Goal: Information Seeking & Learning: Learn about a topic

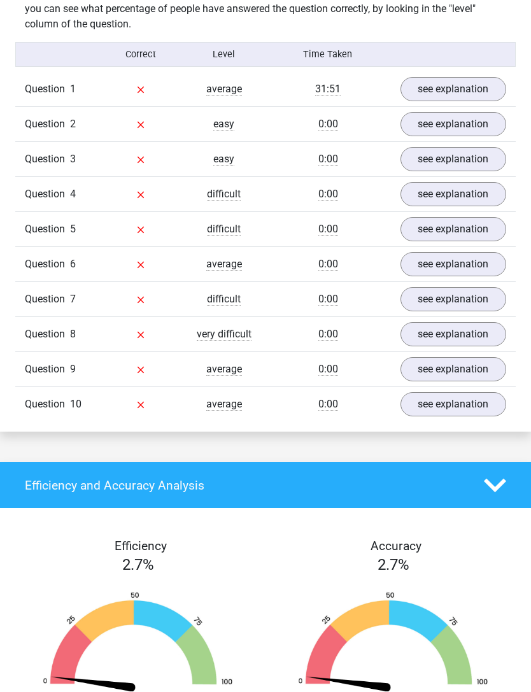
scroll to position [813, 0]
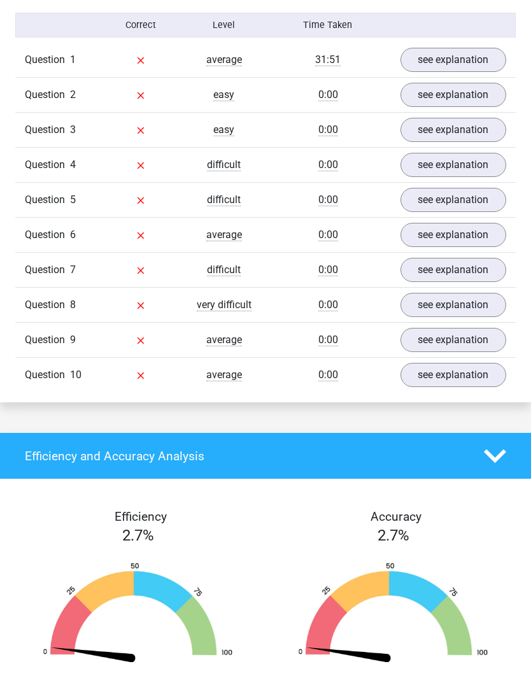
click at [466, 138] on link "see explanation" at bounding box center [454, 130] width 106 height 24
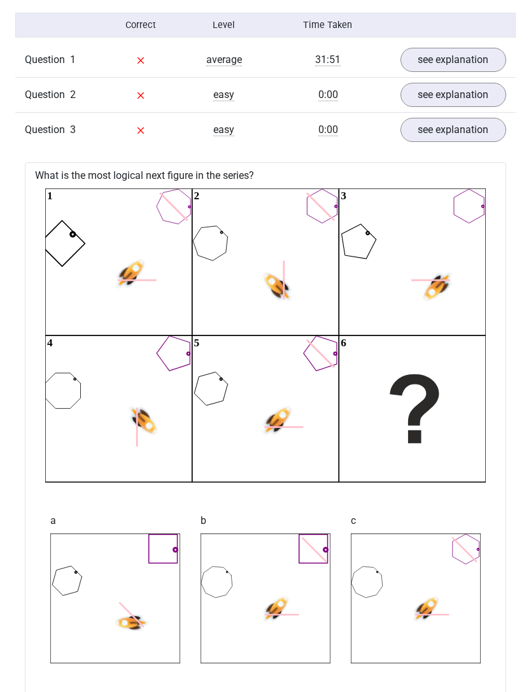
click at [478, 59] on link "see explanation" at bounding box center [454, 60] width 106 height 24
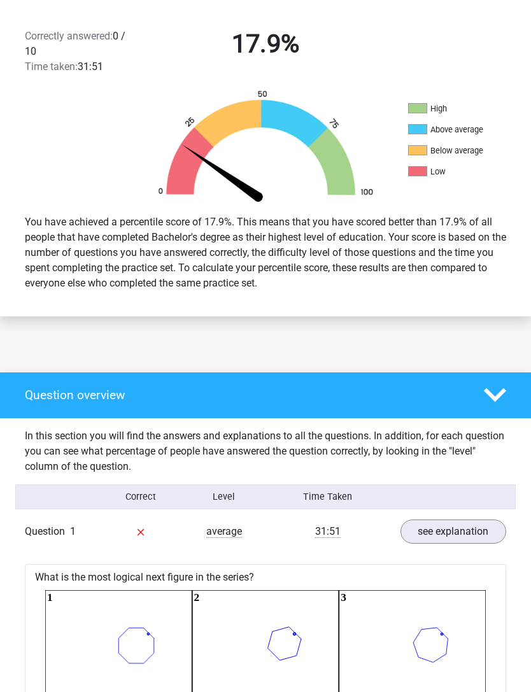
scroll to position [335, 0]
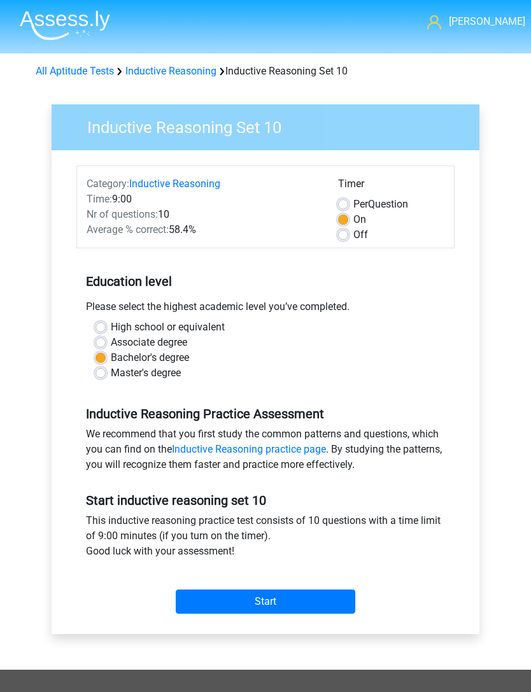
scroll to position [143, 0]
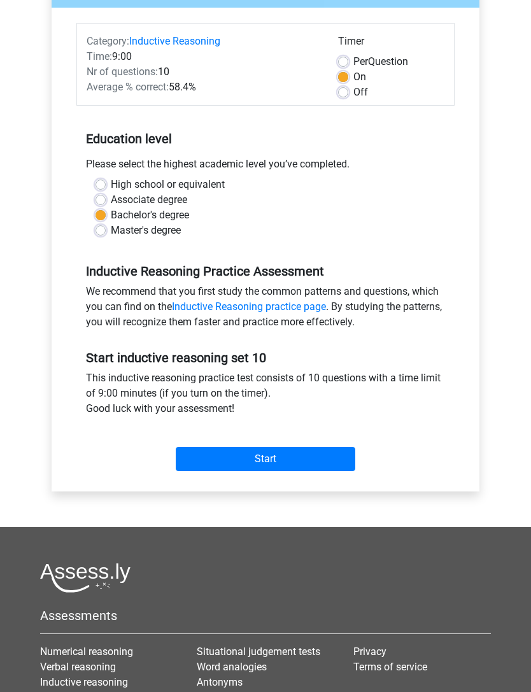
click at [194, 458] on input "Start" at bounding box center [266, 459] width 180 height 24
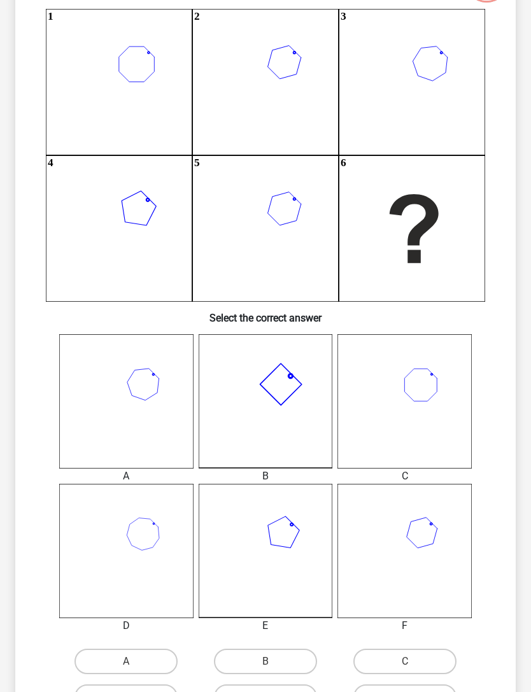
scroll to position [187, 0]
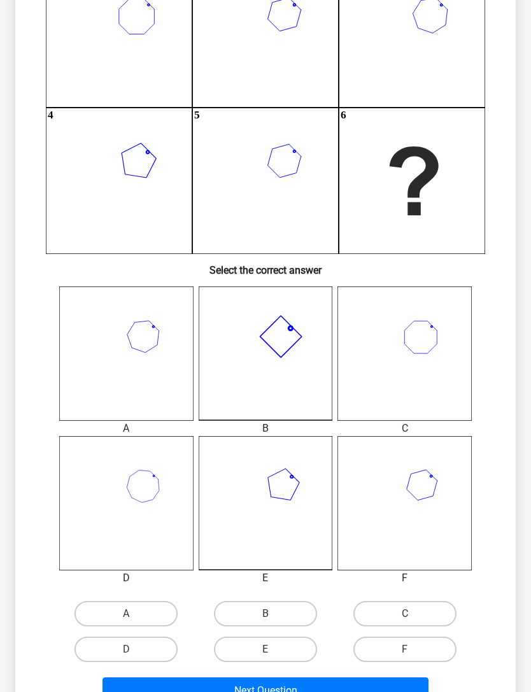
click at [299, 619] on label "B" at bounding box center [265, 613] width 103 height 25
click at [274, 619] on input "B" at bounding box center [270, 618] width 8 height 8
radio input "true"
click at [382, 692] on button "Next Question" at bounding box center [266, 691] width 326 height 27
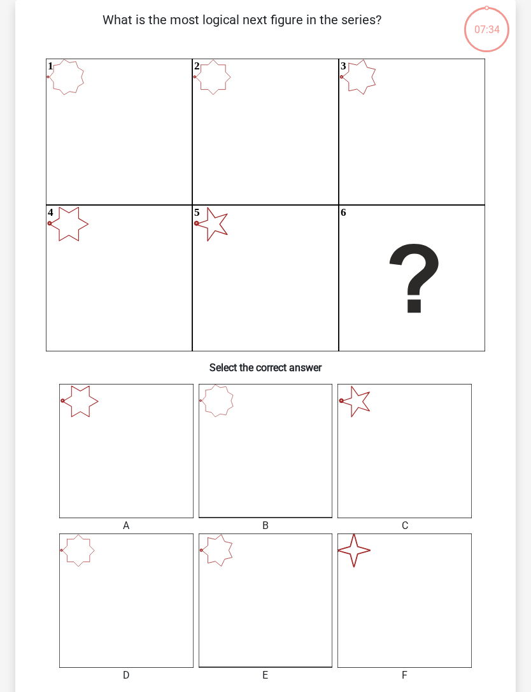
scroll to position [64, 0]
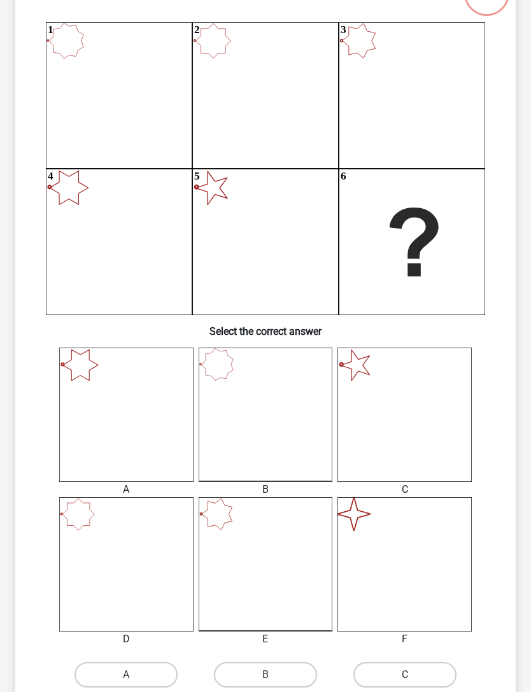
radio input "true"
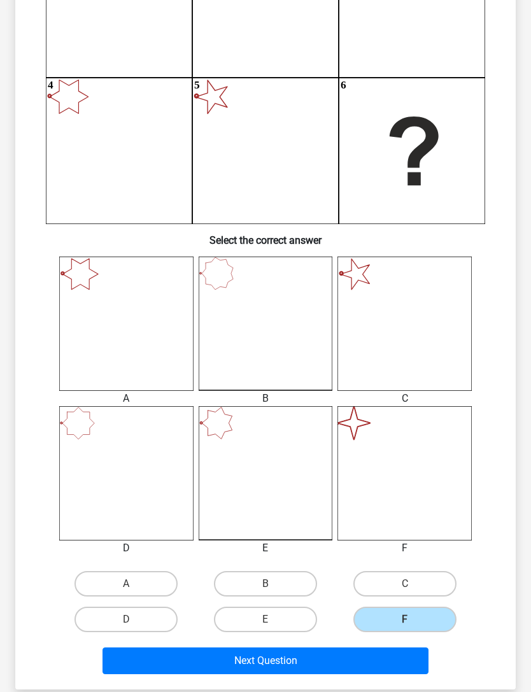
click at [362, 662] on button "Next Question" at bounding box center [266, 661] width 326 height 27
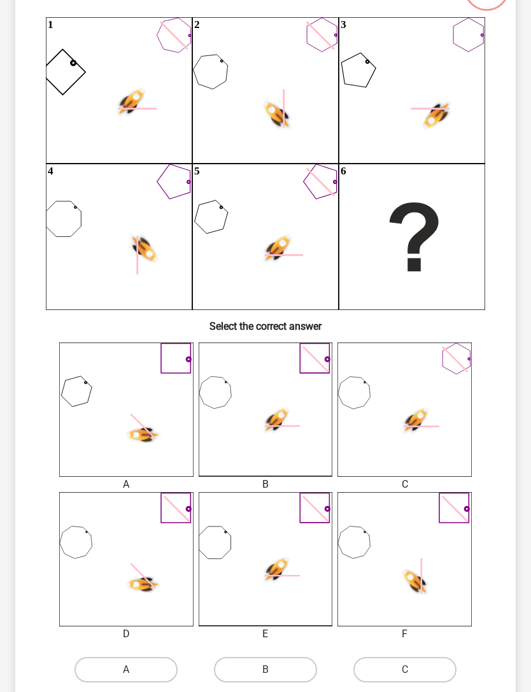
scroll to position [160, 0]
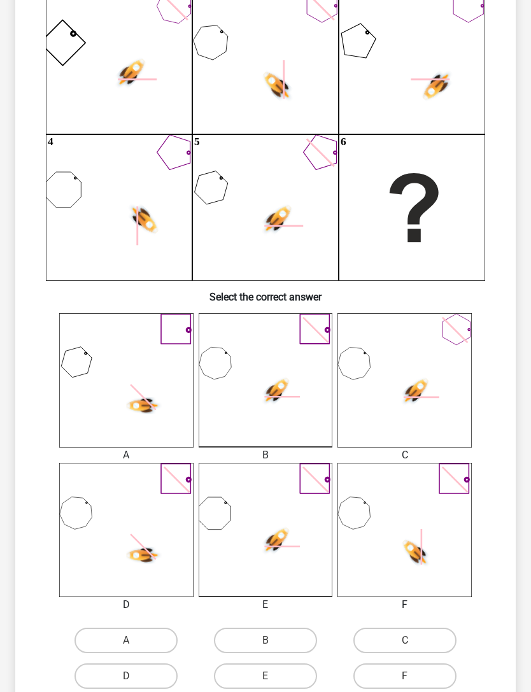
click at [431, 673] on label "F" at bounding box center [405, 676] width 103 height 25
click at [413, 677] on input "F" at bounding box center [409, 681] width 8 height 8
radio input "true"
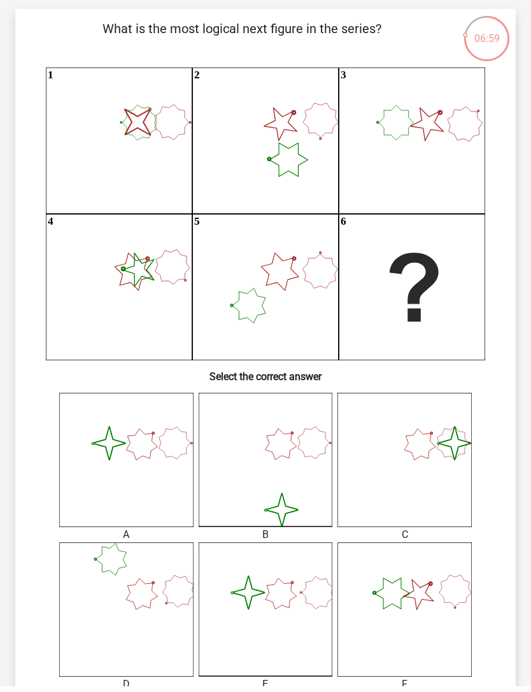
scroll to position [79, 0]
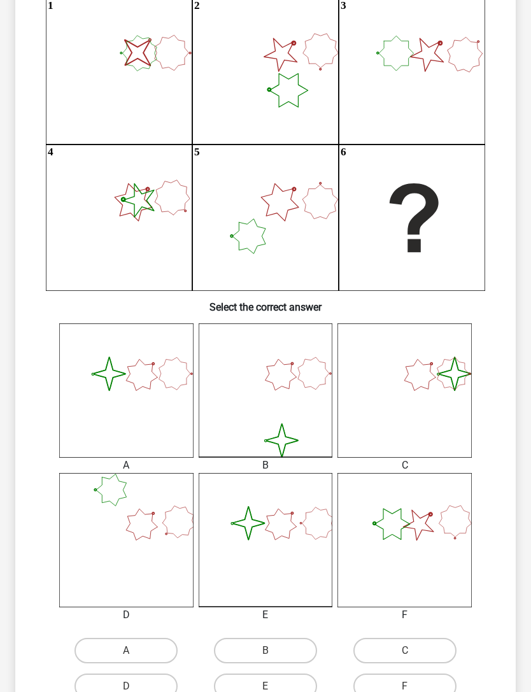
click at [117, 649] on label "A" at bounding box center [126, 650] width 103 height 25
click at [126, 651] on input "A" at bounding box center [130, 655] width 8 height 8
radio input "true"
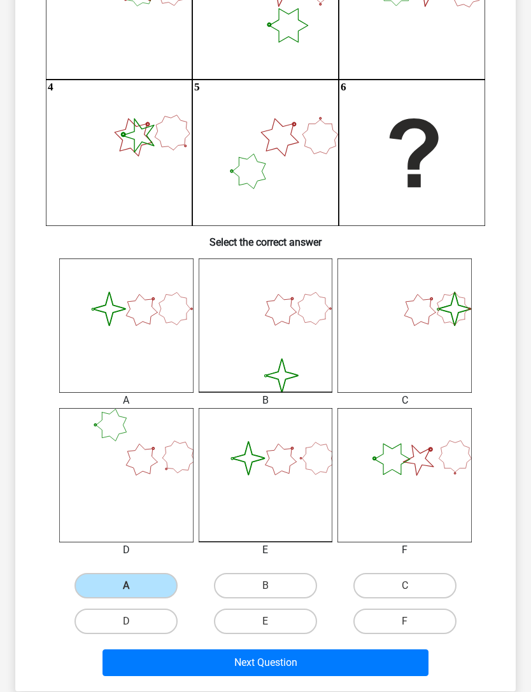
scroll to position [215, 0]
click at [141, 668] on button "Next Question" at bounding box center [266, 663] width 326 height 27
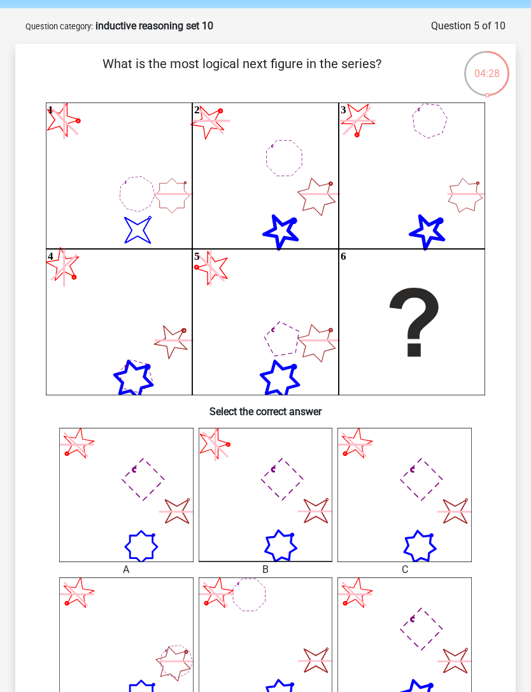
scroll to position [47, 0]
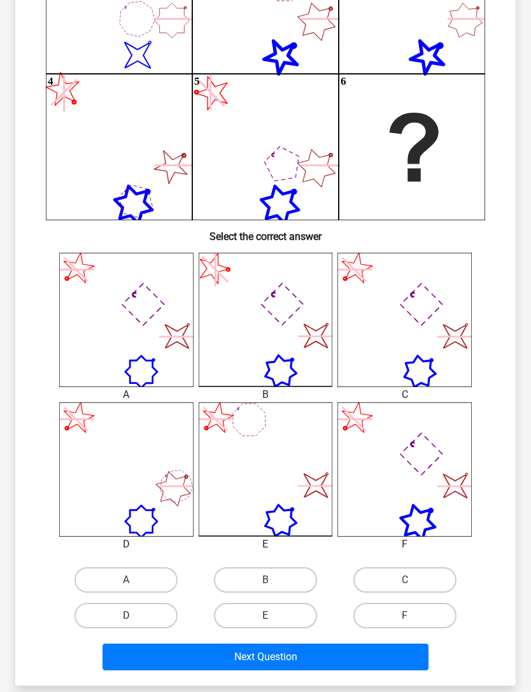
click at [435, 575] on label "C" at bounding box center [405, 580] width 103 height 25
click at [413, 580] on input "C" at bounding box center [409, 584] width 8 height 8
radio input "true"
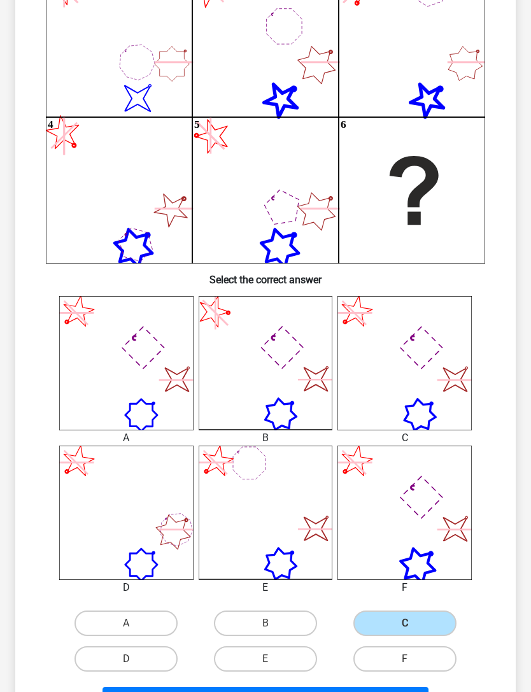
scroll to position [182, 0]
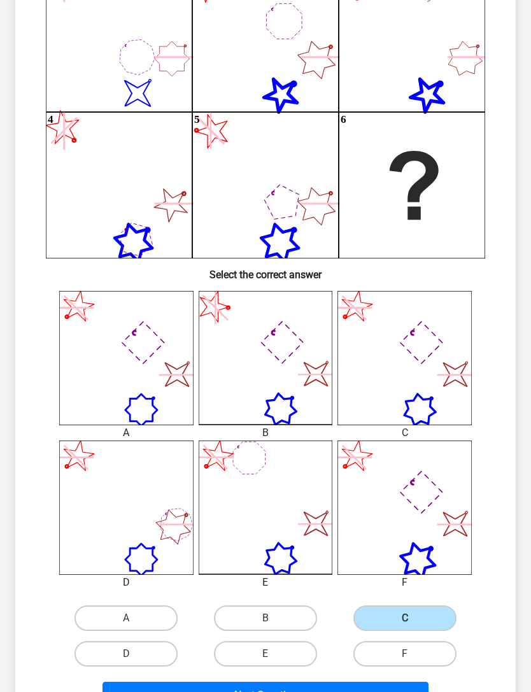
click at [389, 692] on button "Next Question" at bounding box center [266, 695] width 326 height 27
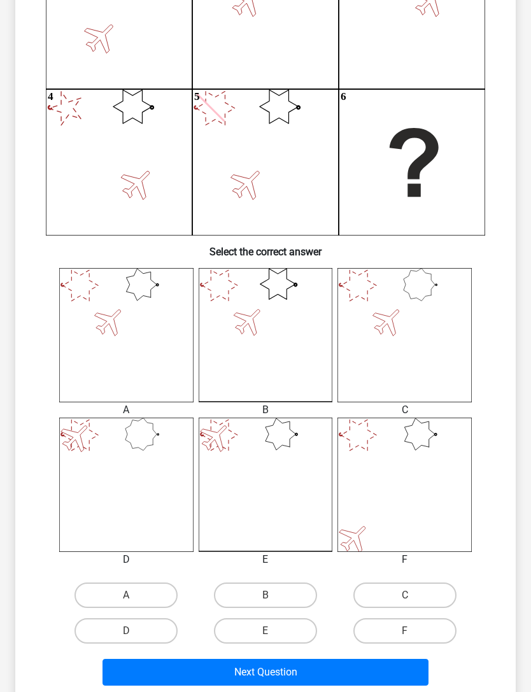
scroll to position [224, 0]
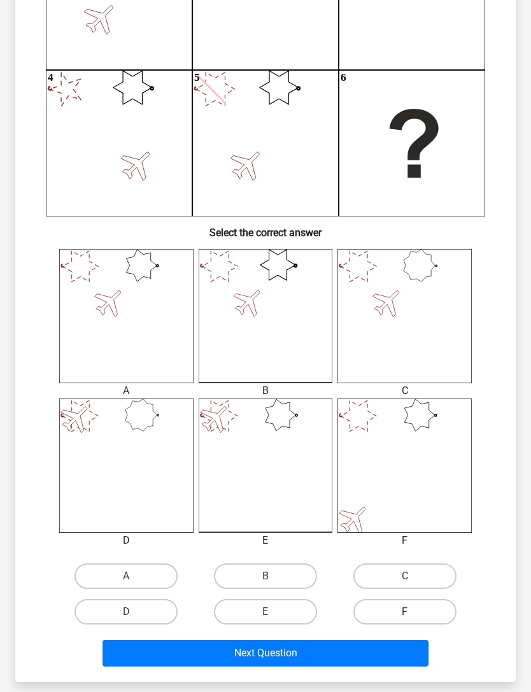
click at [106, 575] on label "A" at bounding box center [126, 576] width 103 height 25
click at [126, 576] on input "A" at bounding box center [130, 580] width 8 height 8
radio input "true"
click at [398, 655] on button "Next Question" at bounding box center [266, 653] width 326 height 27
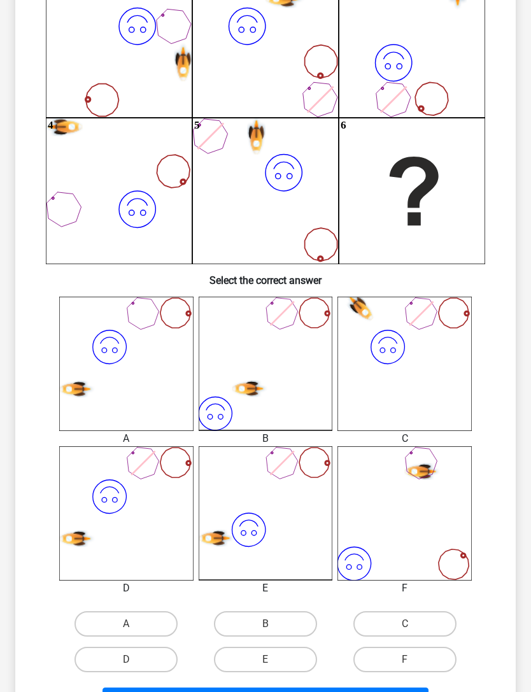
scroll to position [177, 0]
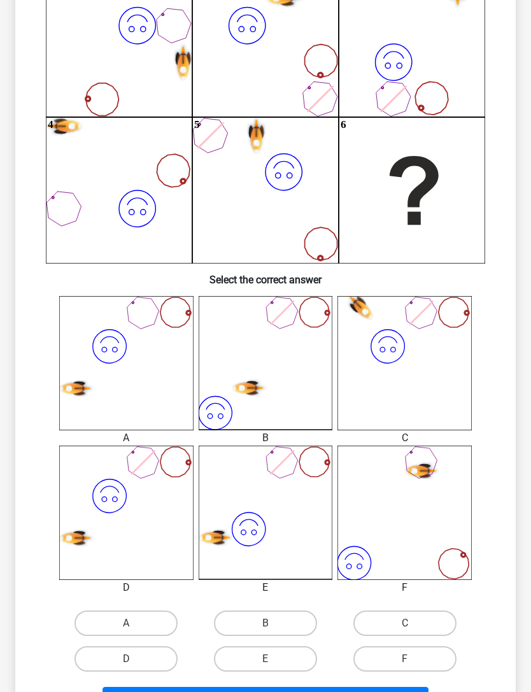
click at [113, 658] on label "D" at bounding box center [126, 659] width 103 height 25
click at [126, 659] on input "D" at bounding box center [130, 663] width 8 height 8
radio input "true"
click at [387, 692] on button "Next Question" at bounding box center [266, 700] width 326 height 27
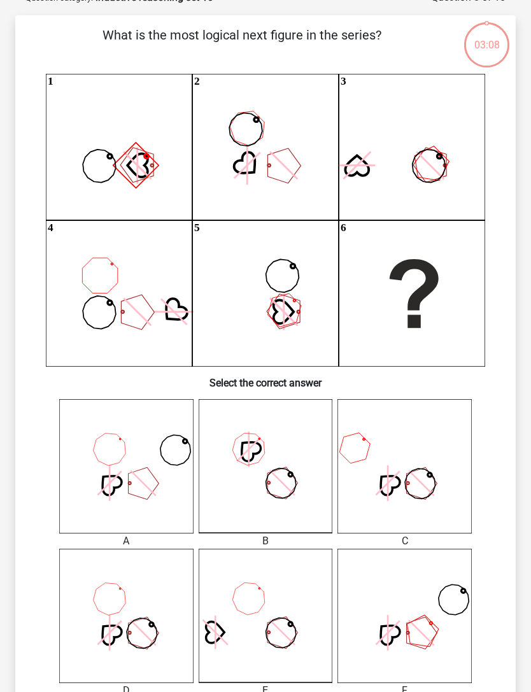
scroll to position [64, 0]
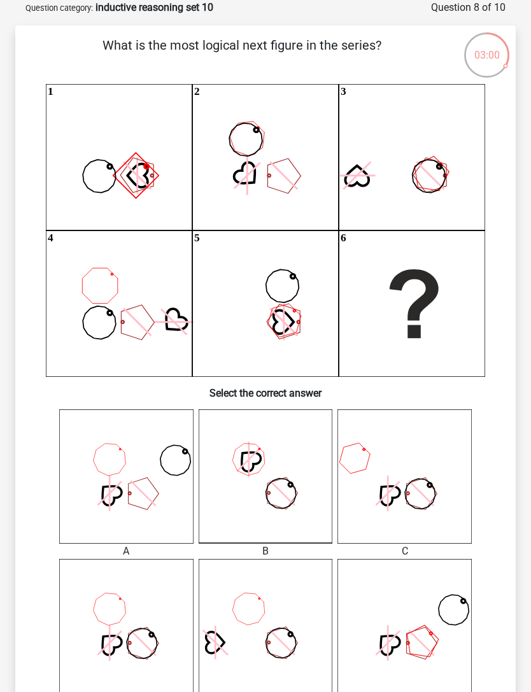
click at [454, 605] on icon at bounding box center [405, 626] width 134 height 134
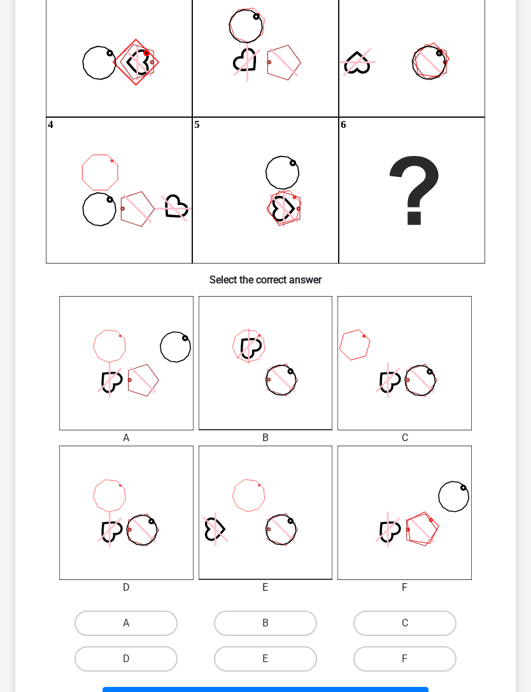
scroll to position [196, 0]
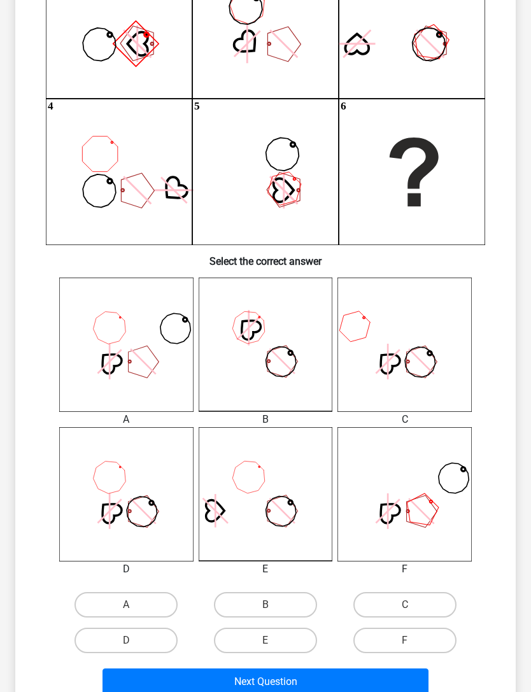
click at [436, 605] on label "C" at bounding box center [405, 604] width 103 height 25
click at [413, 605] on input "C" at bounding box center [409, 609] width 8 height 8
radio input "true"
click at [134, 677] on button "Next Question" at bounding box center [266, 682] width 326 height 27
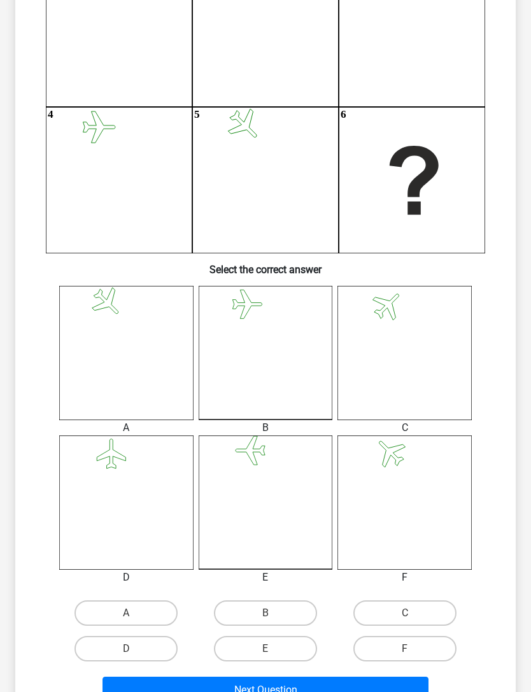
scroll to position [187, 0]
click at [431, 611] on label "C" at bounding box center [405, 613] width 103 height 25
click at [413, 613] on input "C" at bounding box center [409, 617] width 8 height 8
radio input "true"
click at [188, 684] on button "Next Question" at bounding box center [266, 690] width 326 height 27
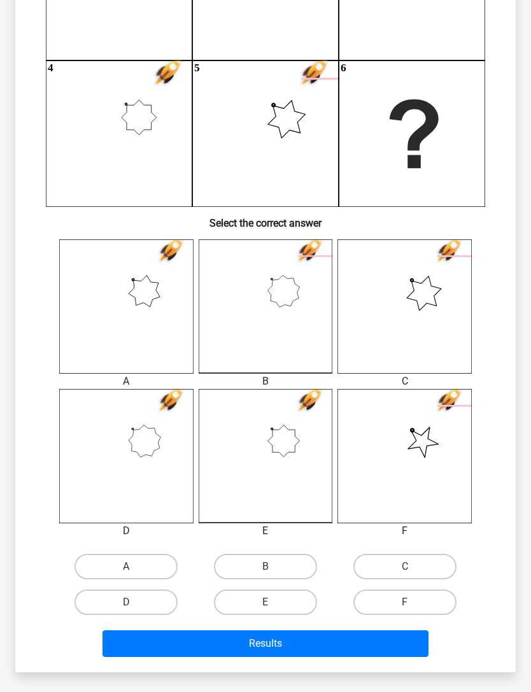
scroll to position [234, 0]
click at [227, 567] on label "B" at bounding box center [265, 566] width 103 height 25
click at [266, 567] on input "B" at bounding box center [270, 571] width 8 height 8
radio input "true"
click at [366, 648] on button "Results" at bounding box center [266, 644] width 326 height 27
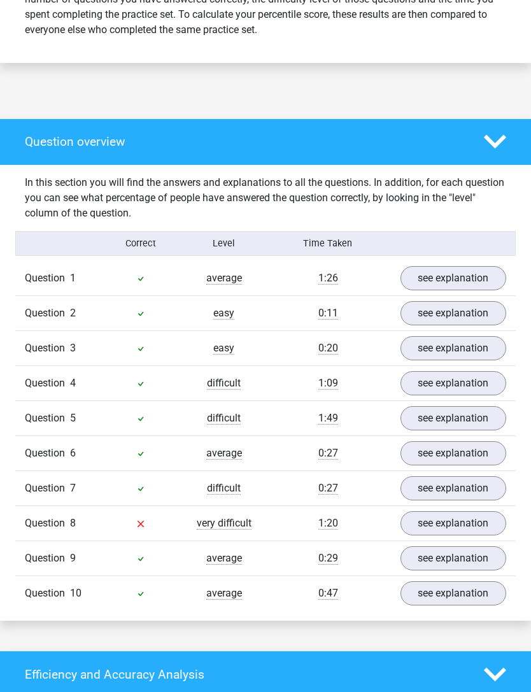
scroll to position [593, 0]
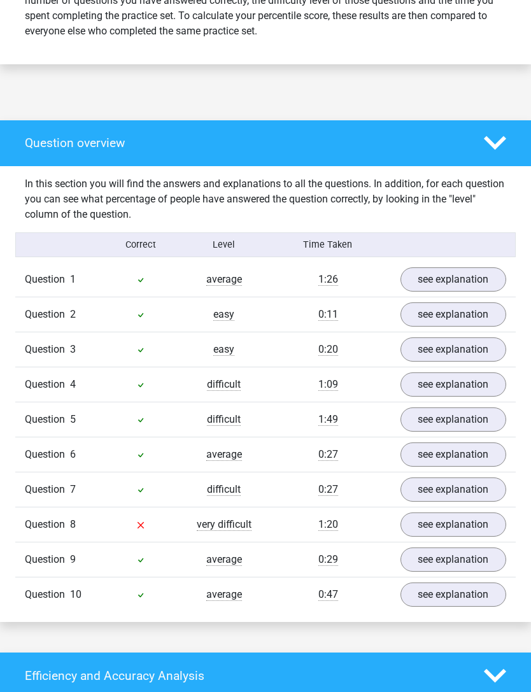
click at [462, 530] on link "see explanation" at bounding box center [454, 525] width 106 height 24
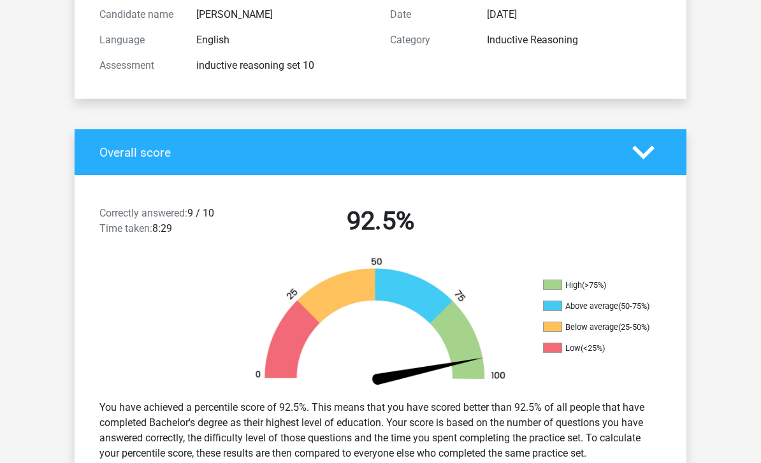
scroll to position [140, 0]
